Goal: Find specific page/section: Find specific page/section

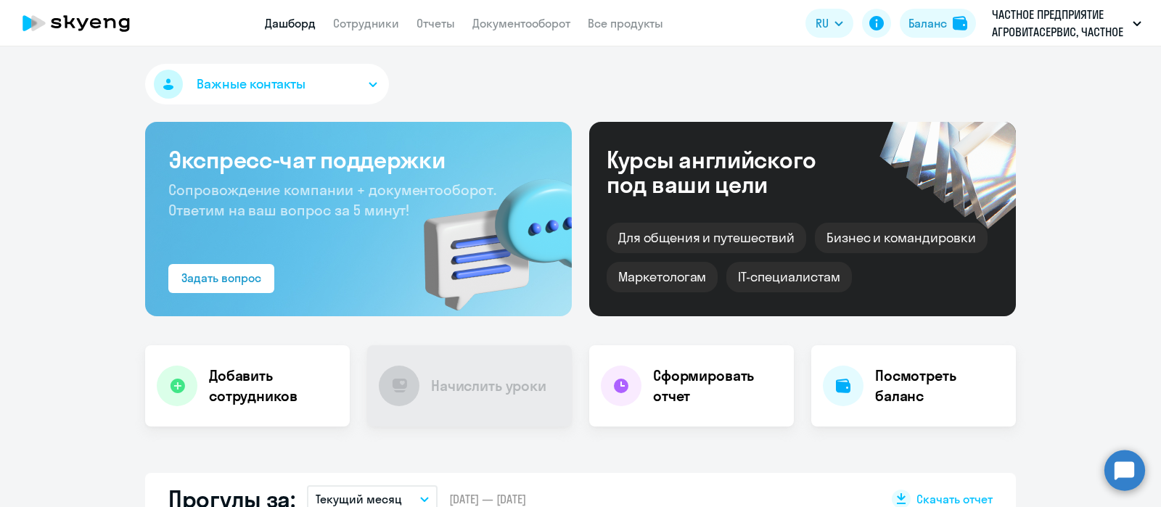
drag, startPoint x: 369, startPoint y: 27, endPoint x: 373, endPoint y: 41, distance: 14.5
click at [369, 27] on link "Сотрудники" at bounding box center [366, 23] width 66 height 15
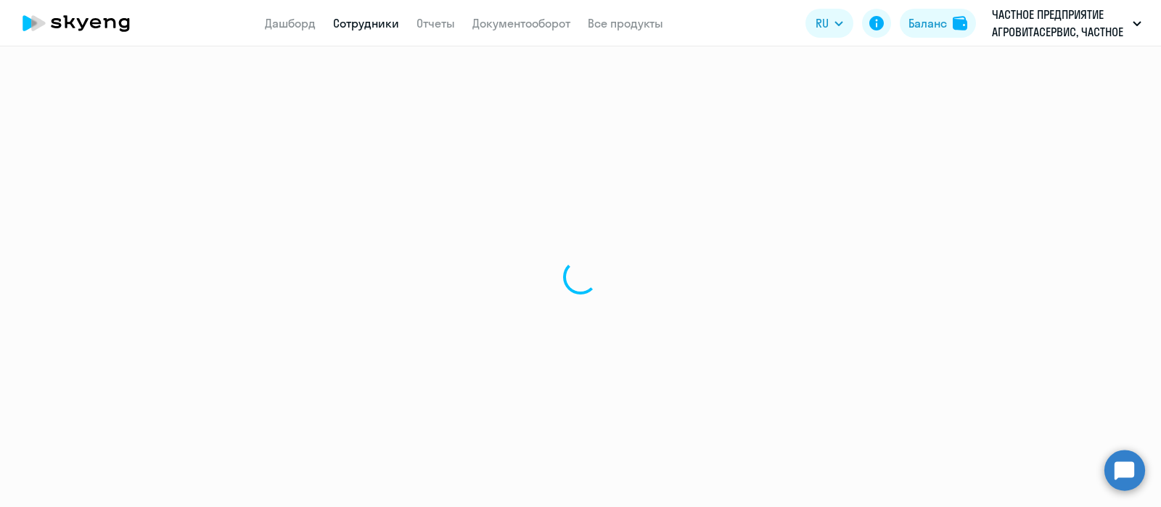
select select "30"
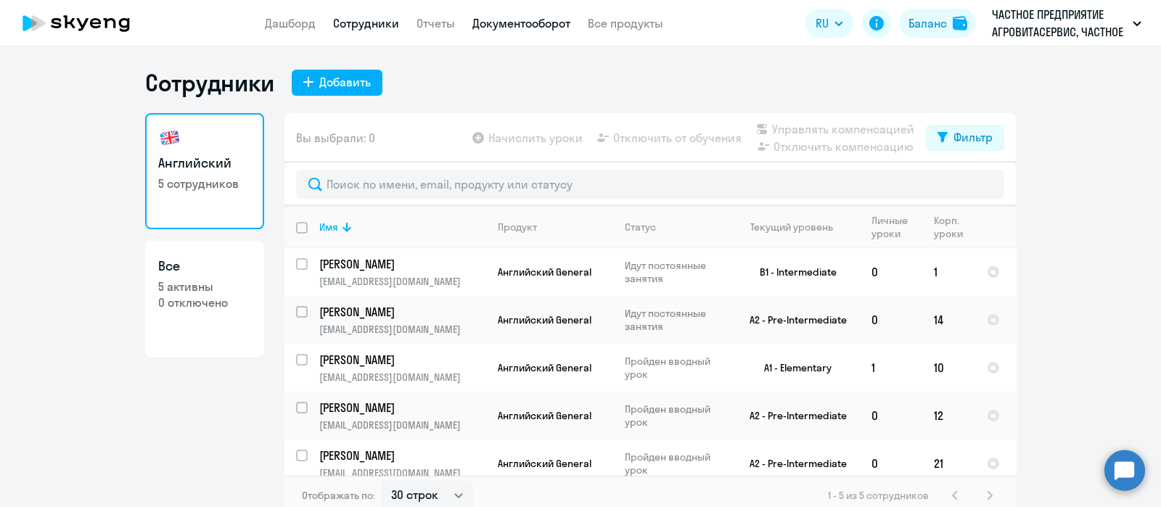
click at [518, 27] on link "Документооборот" at bounding box center [521, 23] width 98 height 15
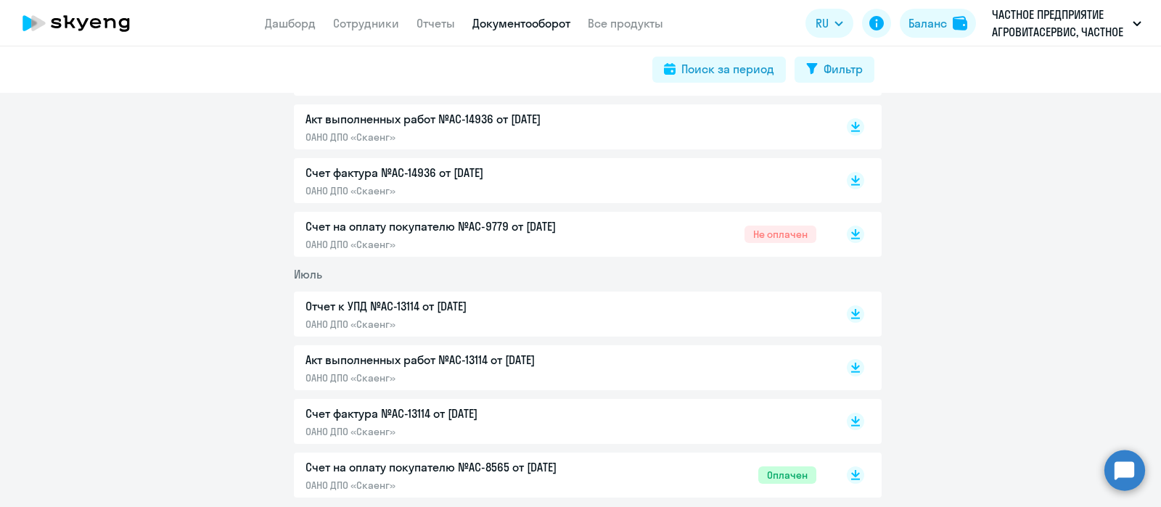
scroll to position [181, 0]
